Goal: Information Seeking & Learning: Check status

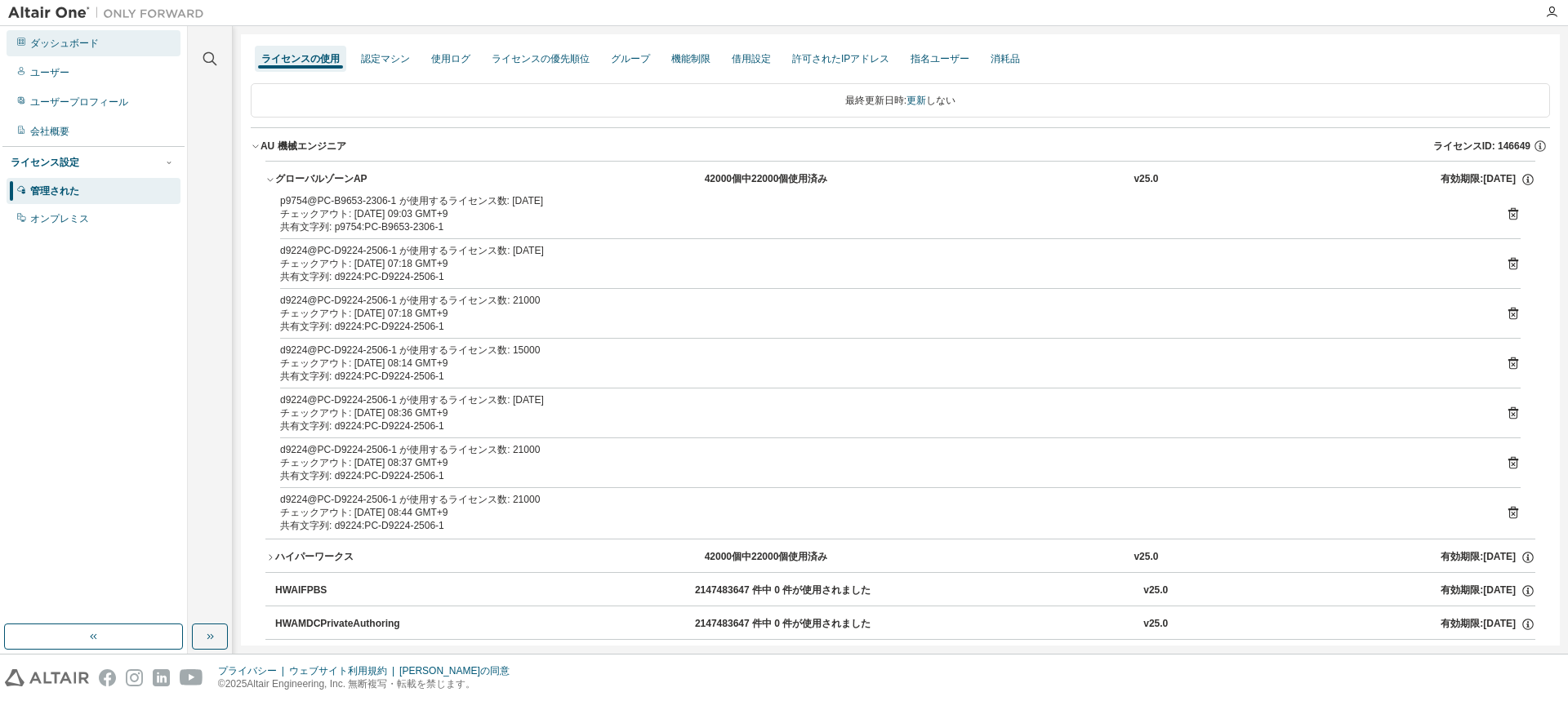
click at [86, 41] on font "ダッシュボード" at bounding box center [65, 43] width 69 height 11
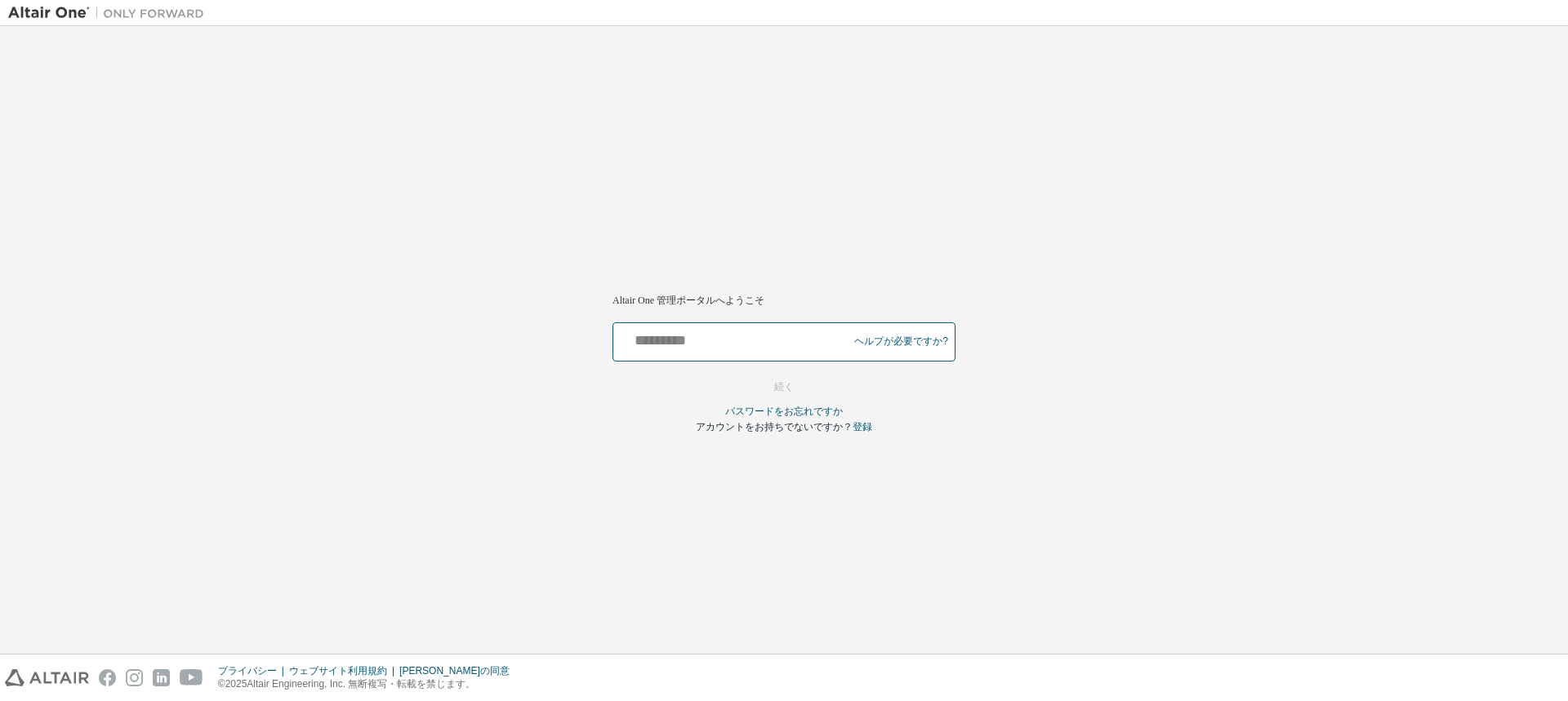
click at [736, 338] on input "text" at bounding box center [733, 338] width 226 height 24
type input "**********"
click at [768, 387] on button "続く" at bounding box center [784, 387] width 54 height 24
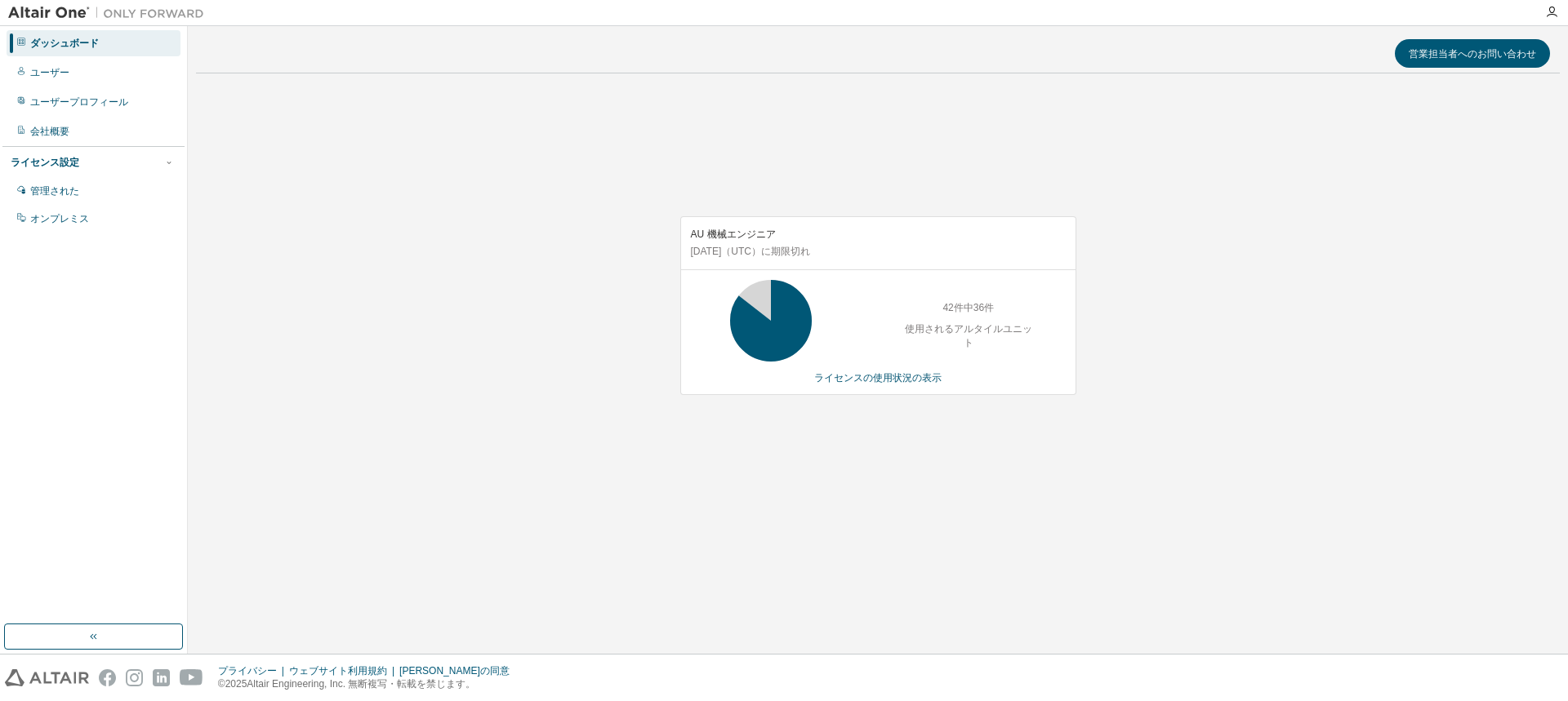
click at [979, 557] on div "営業担当者へのお問い合わせ AU 機械エンジニア 2026年7月10日 （UTC） に期限切れ 42件中36件 使用されるアルタイルユニット ライセンスの使用…" at bounding box center [878, 340] width 1364 height 611
click at [956, 538] on div "AU 機械エンジニア 2026年7月10日 （UTC） に期限切れ 42件中36件 使用されるアルタイルユニット ライセンスの使用状況の表示" at bounding box center [878, 314] width 1364 height 456
click at [873, 375] on font "ライセンスの使用状況の表示" at bounding box center [878, 377] width 128 height 11
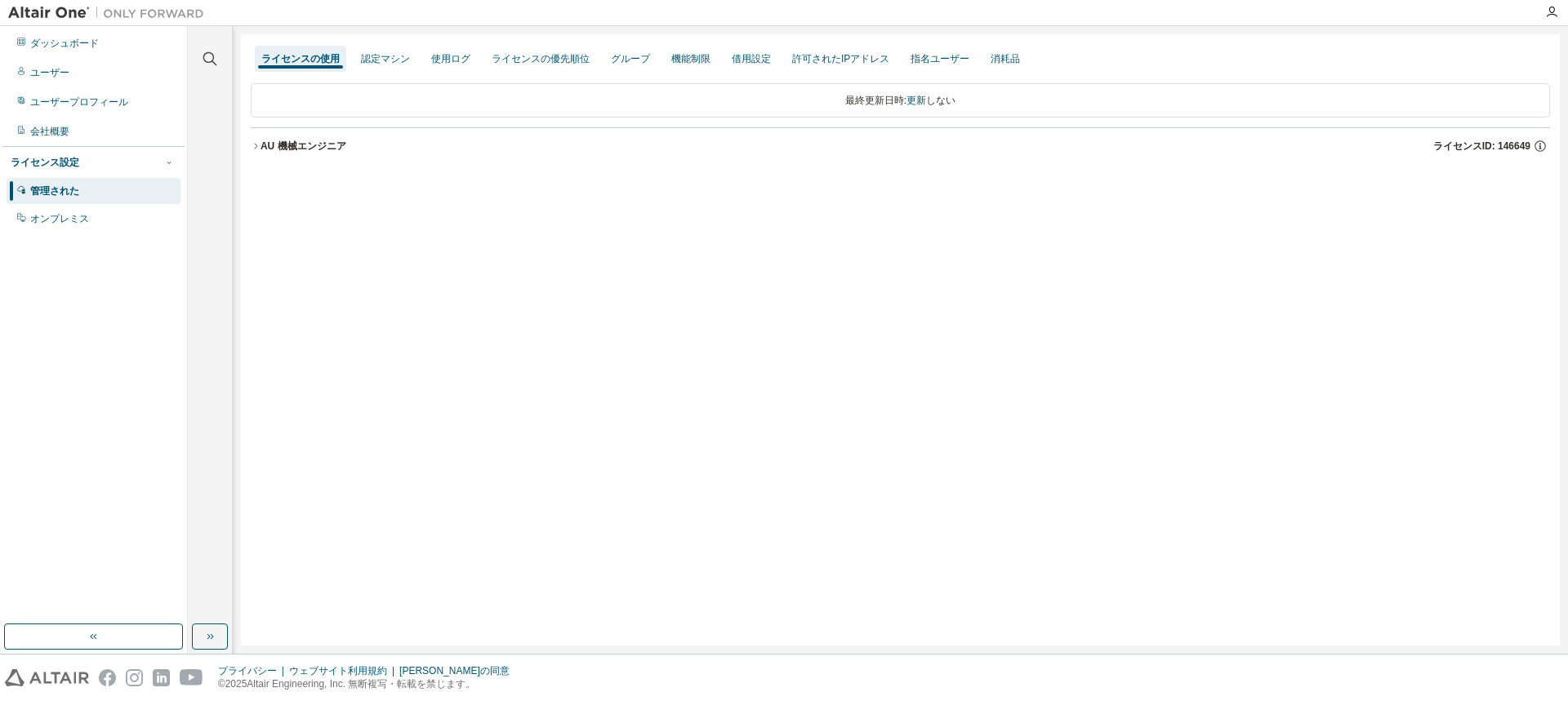
click at [257, 145] on icon "button" at bounding box center [255, 146] width 10 height 10
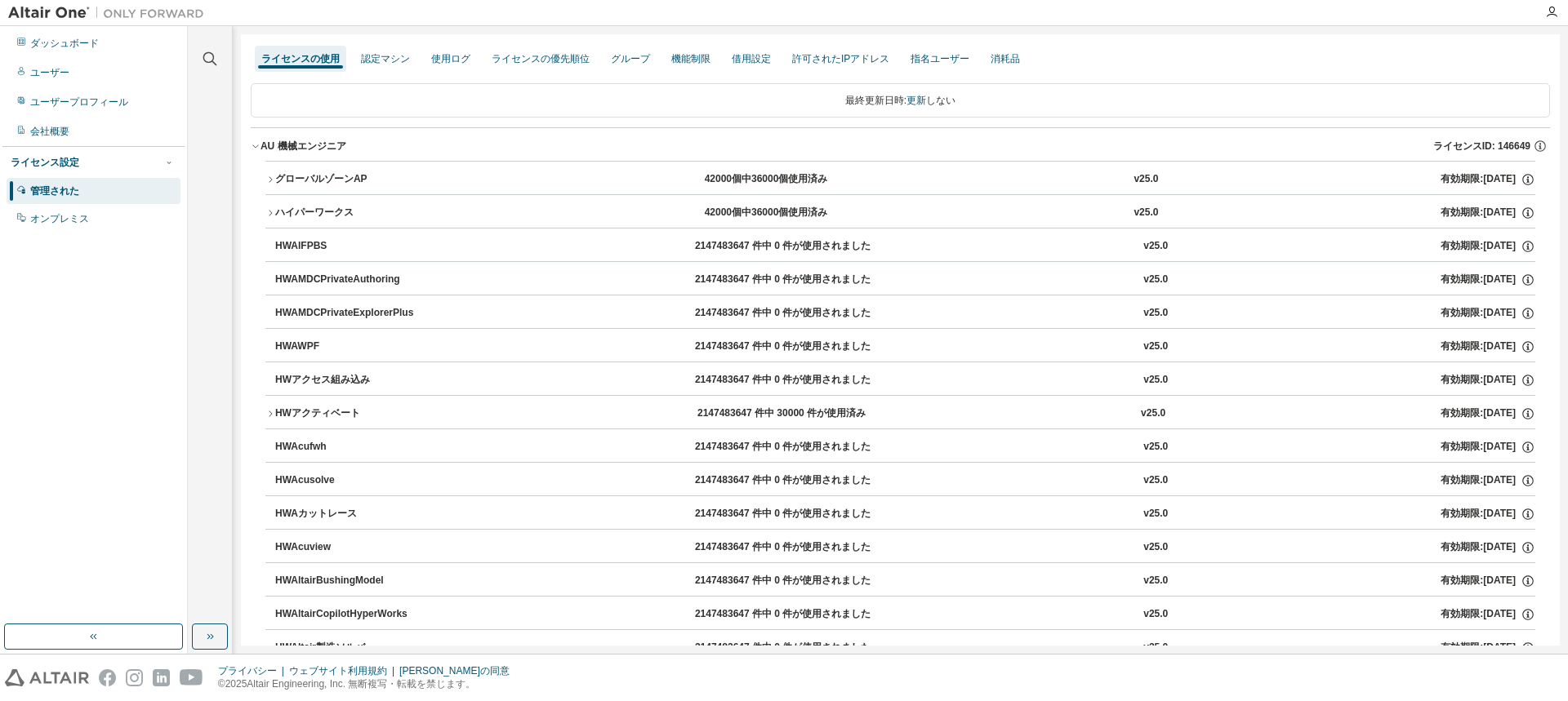
click at [274, 182] on icon "button" at bounding box center [270, 179] width 10 height 10
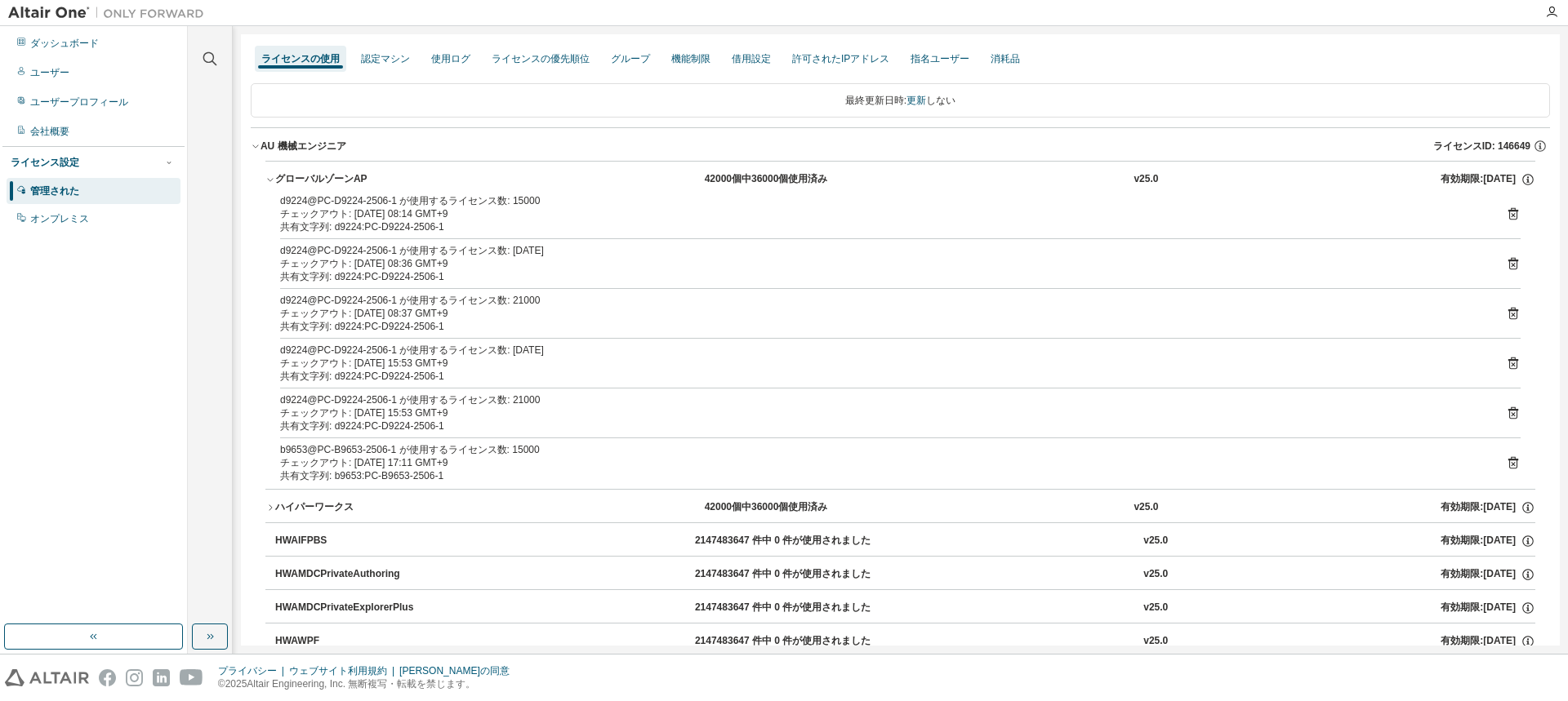
click at [269, 180] on icon "button" at bounding box center [270, 181] width 6 height 3
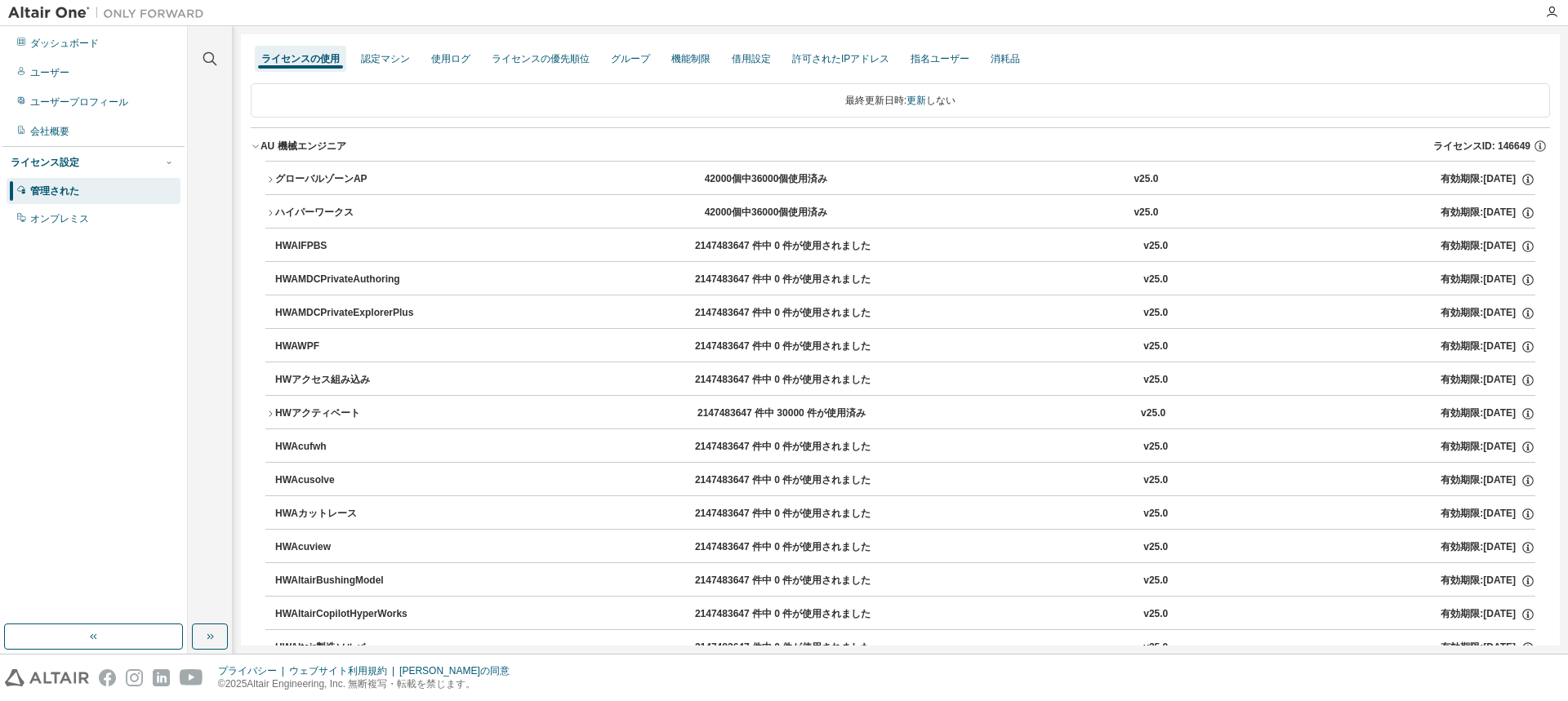
click at [1039, 679] on div "プライバシー ウェブサイト利用規約 クッキーの同意 © 2025 Altair Engineering, Inc. 無断複写・転載を禁じます。" at bounding box center [784, 677] width 1568 height 46
